Goal: Task Accomplishment & Management: Manage account settings

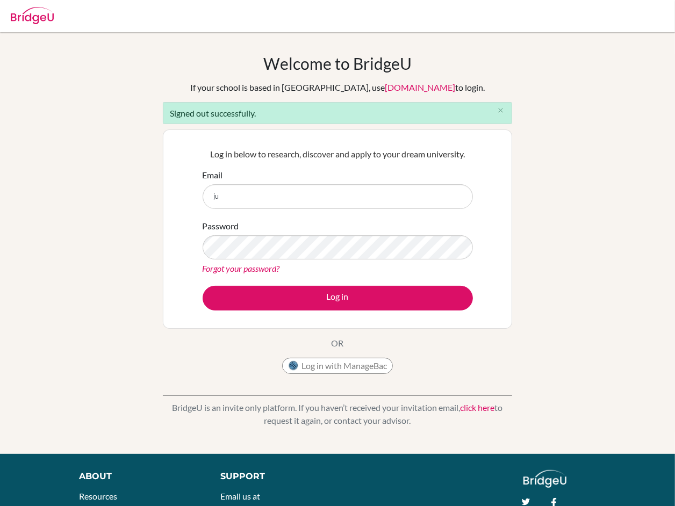
type input "[PERSON_NAME][EMAIL_ADDRESS][DOMAIN_NAME]"
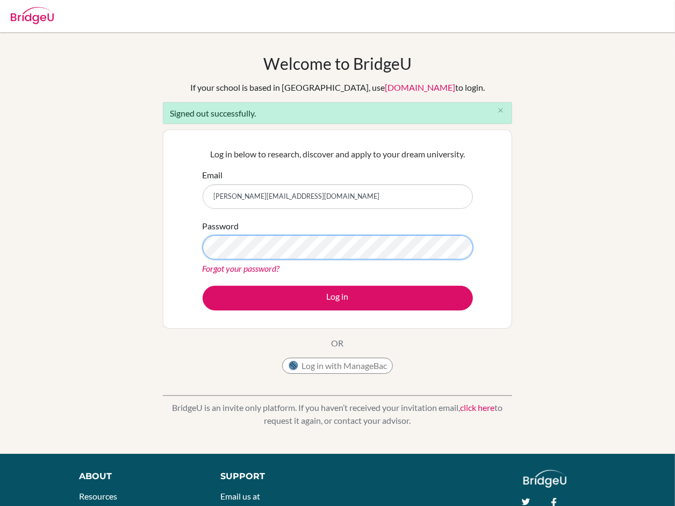
click at [203, 286] on button "Log in" at bounding box center [338, 298] width 270 height 25
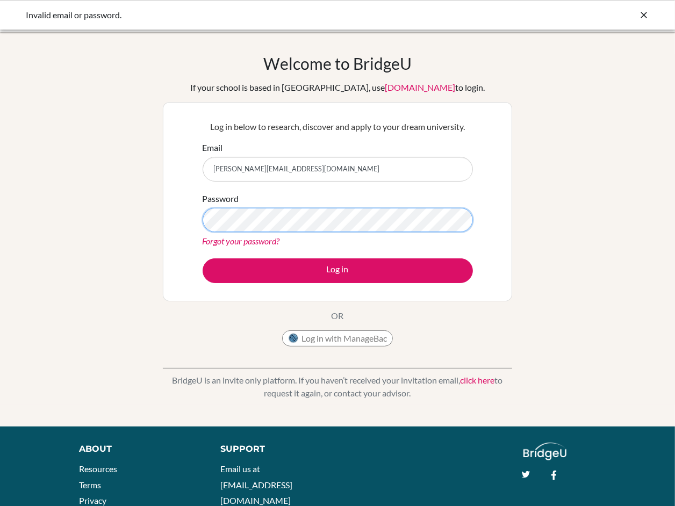
click at [203, 258] on button "Log in" at bounding box center [338, 270] width 270 height 25
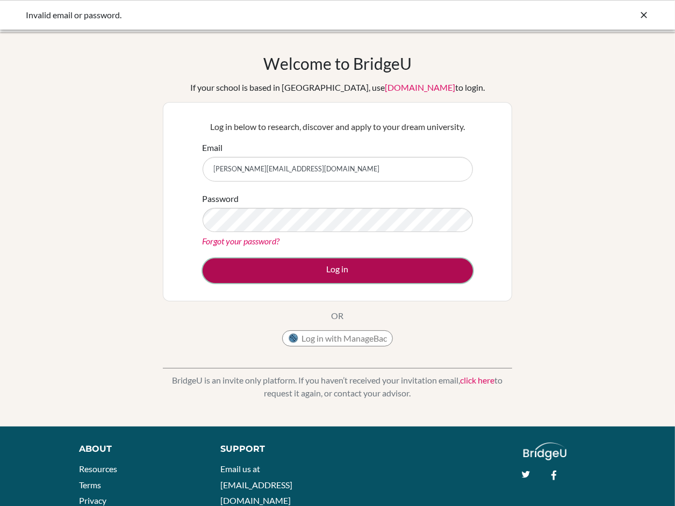
click at [293, 266] on button "Log in" at bounding box center [338, 270] width 270 height 25
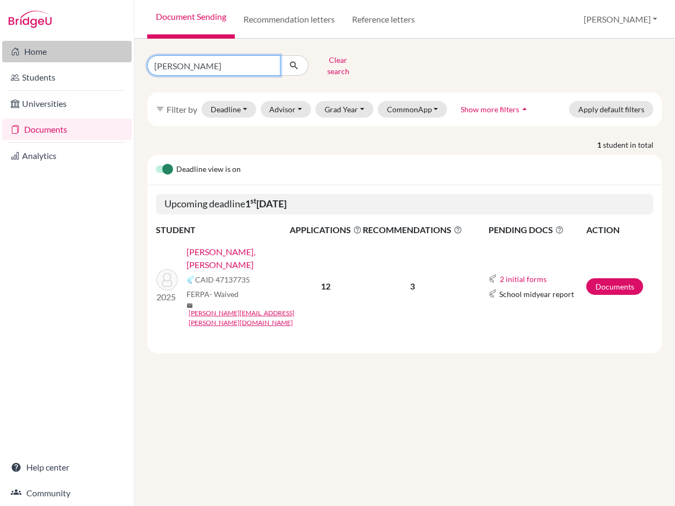
drag, startPoint x: 179, startPoint y: 59, endPoint x: 89, endPoint y: 53, distance: 89.9
click at [89, 53] on div "Home Students Universities Documents Analytics Help center Community Document S…" at bounding box center [337, 253] width 675 height 506
type input "dennis"
click button "submit" at bounding box center [294, 65] width 28 height 20
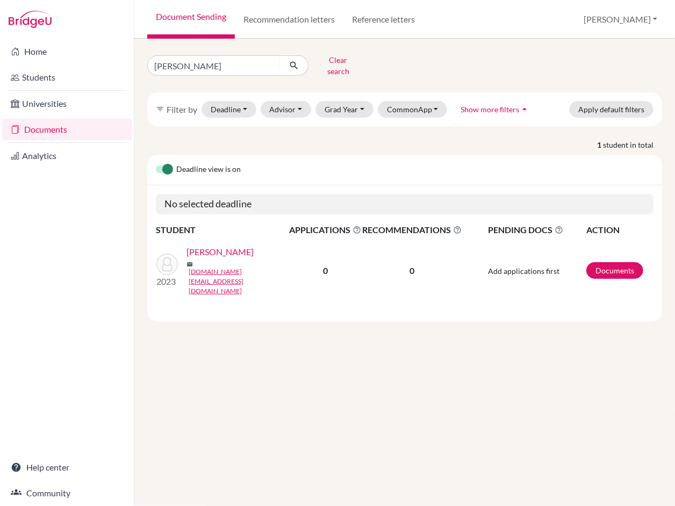
click at [205, 248] on link "Ng, Dennis Jun Sheng" at bounding box center [219, 252] width 67 height 13
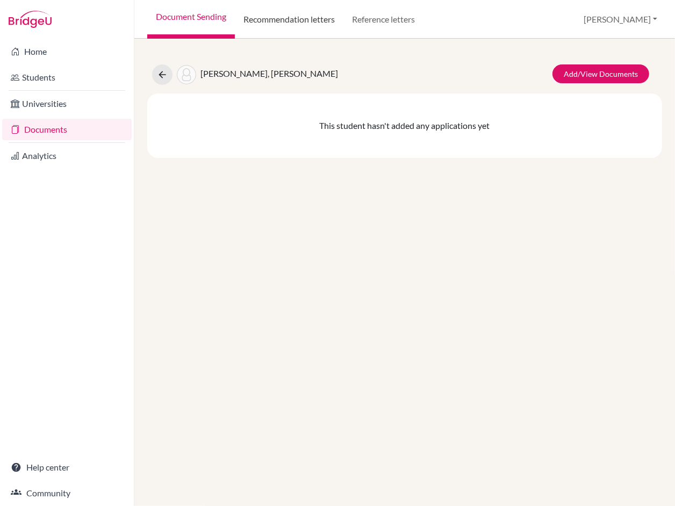
click at [284, 15] on link "Recommendation letters" at bounding box center [289, 19] width 109 height 39
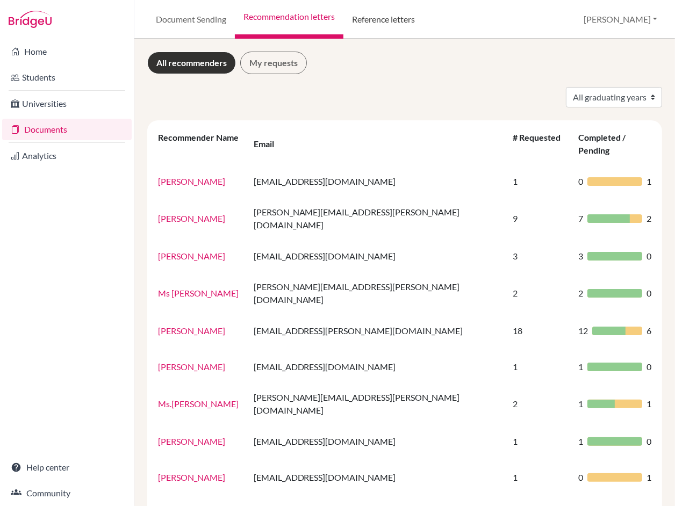
click at [393, 24] on link "Reference letters" at bounding box center [383, 19] width 80 height 39
